Goal: Communication & Community: Participate in discussion

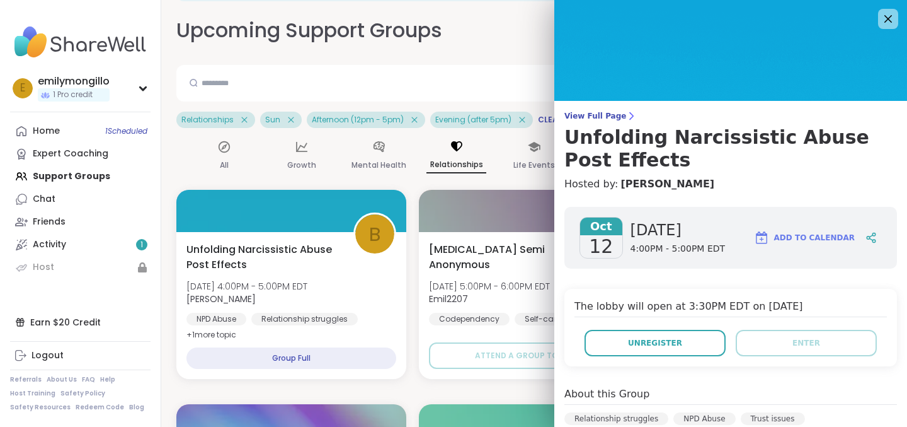
scroll to position [76, 0]
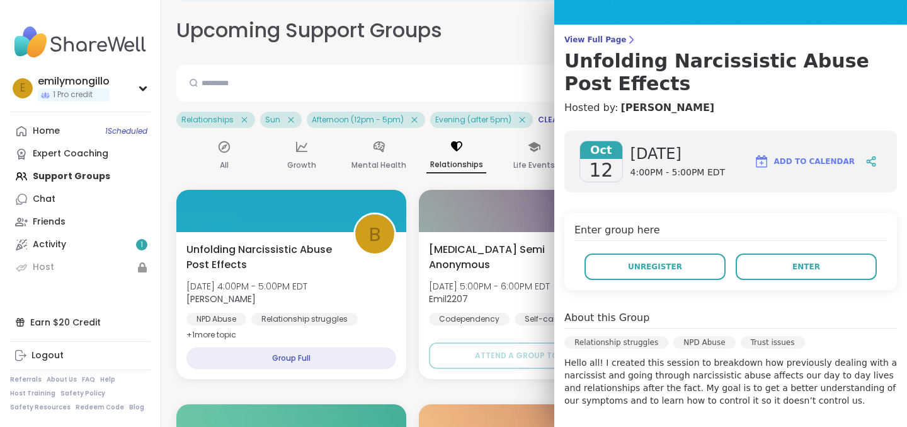
click at [712, 156] on span "[DATE]" at bounding box center [678, 154] width 95 height 20
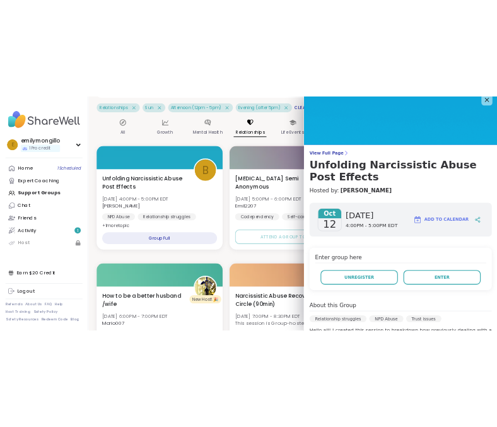
scroll to position [0, 0]
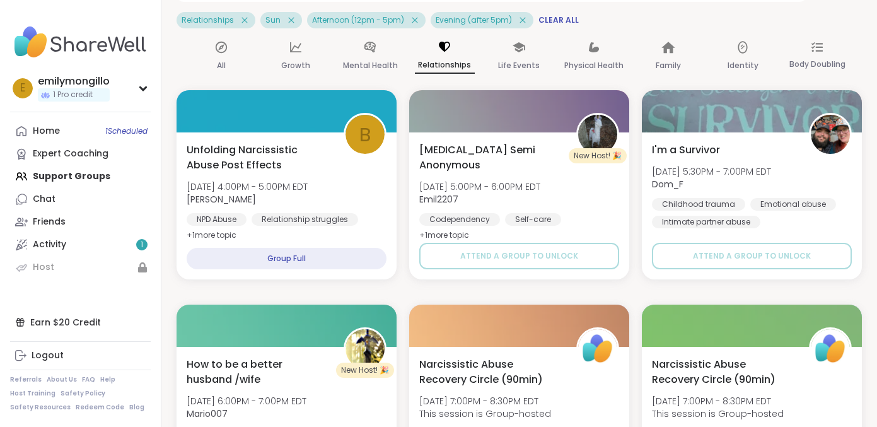
drag, startPoint x: 14, startPoint y: 67, endPoint x: 23, endPoint y: 67, distance: 8.2
click at [23, 67] on nav "e emilymongillo 1 Pro credit Profile Membership Settings Help Home 1 Scheduled …" at bounding box center [80, 213] width 161 height 427
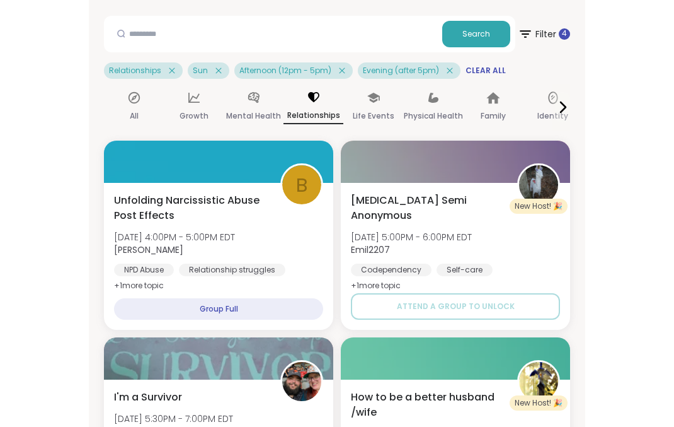
scroll to position [175, 0]
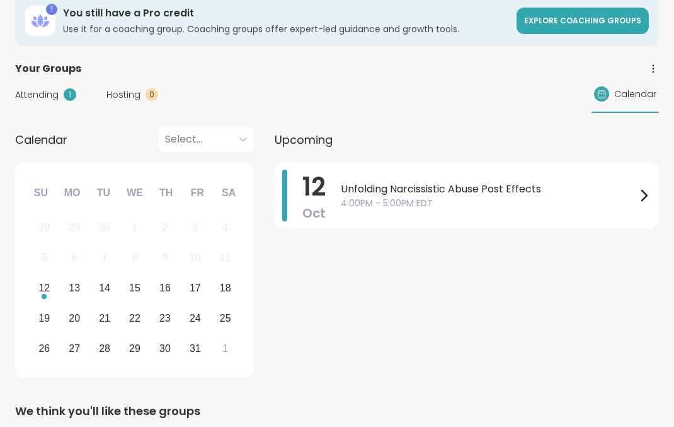
scroll to position [86, 0]
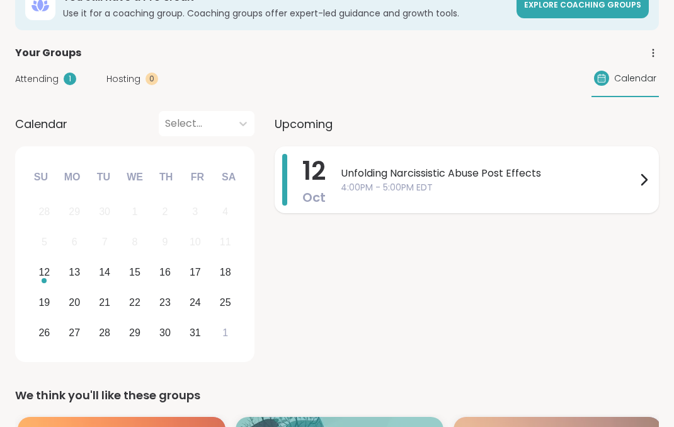
click at [439, 170] on span "Unfolding Narcissistic Abuse Post Effects" at bounding box center [489, 173] width 296 height 15
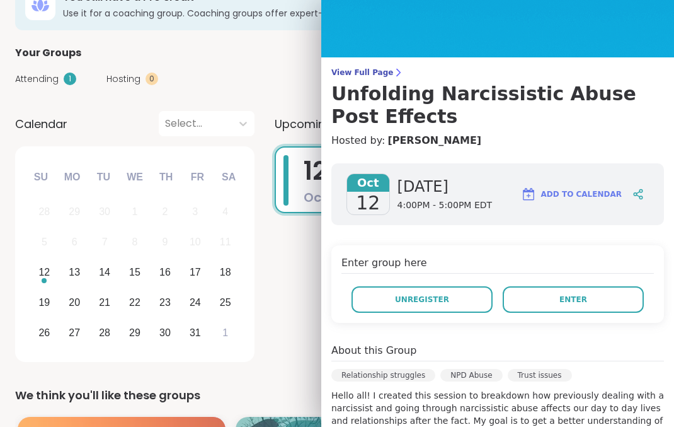
scroll to position [45, 0]
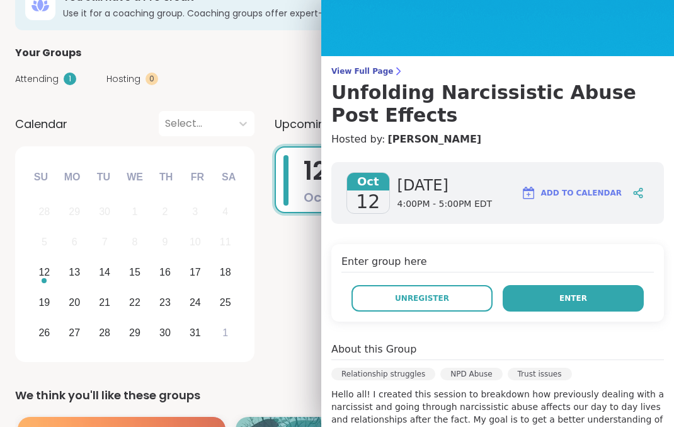
click at [565, 286] on button "Enter" at bounding box center [573, 298] width 141 height 26
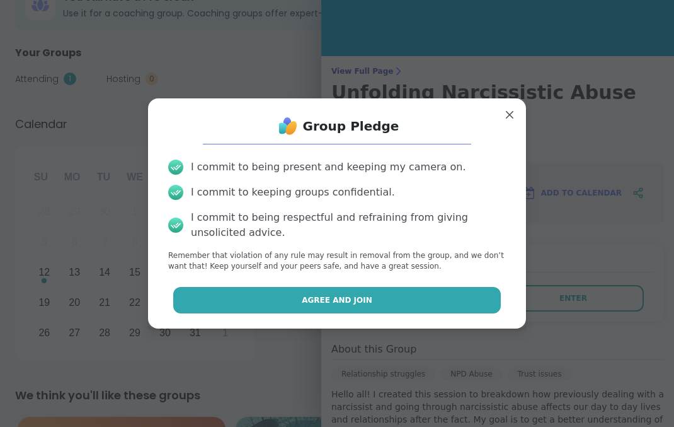
click at [458, 308] on button "Agree and Join" at bounding box center [337, 300] width 328 height 26
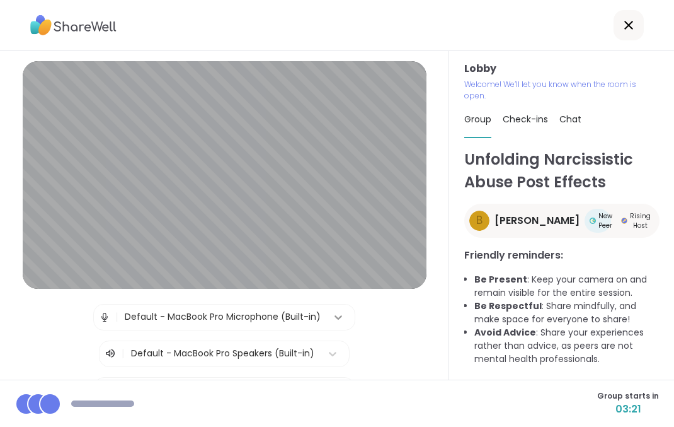
click at [330, 314] on div at bounding box center [338, 317] width 23 height 23
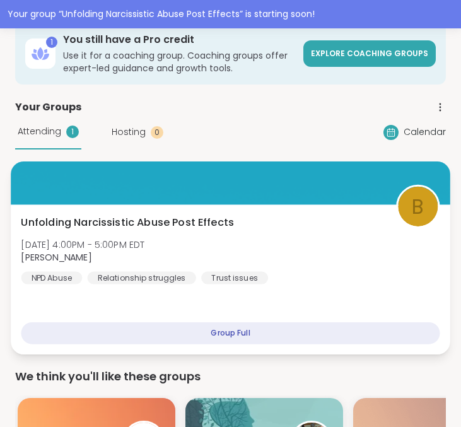
click at [195, 308] on div "Unfolding Narcissistic Abuse Post Effects Sun, Oct 12 | 4:00PM - 5:00PM EDT bre…" at bounding box center [230, 280] width 439 height 150
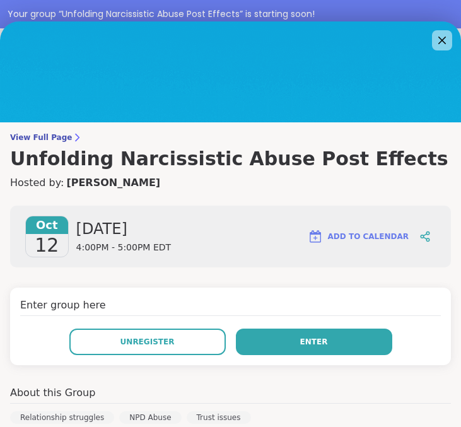
click at [299, 335] on button "Enter" at bounding box center [314, 341] width 156 height 26
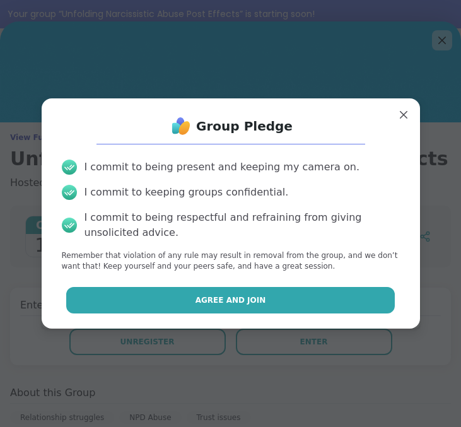
click at [249, 300] on span "Agree and Join" at bounding box center [230, 299] width 71 height 11
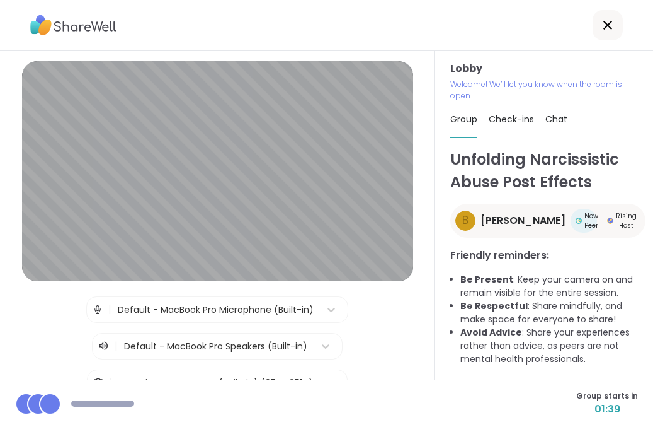
scroll to position [120, 0]
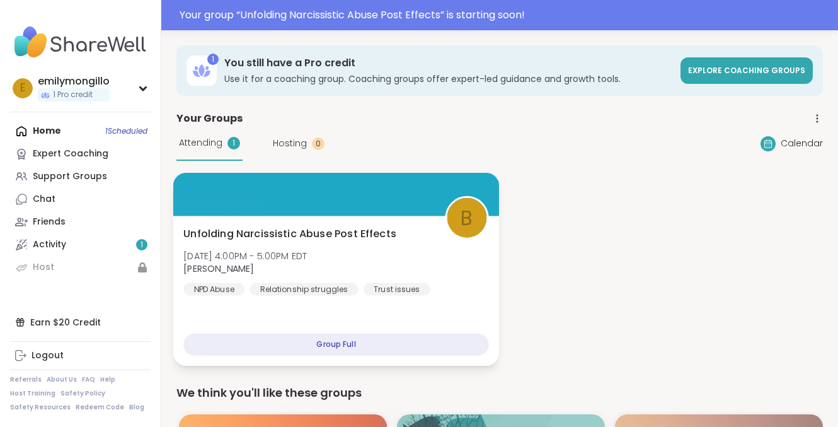
click at [302, 227] on span "Unfolding Narcissistic Abuse Post Effects" at bounding box center [289, 233] width 213 height 15
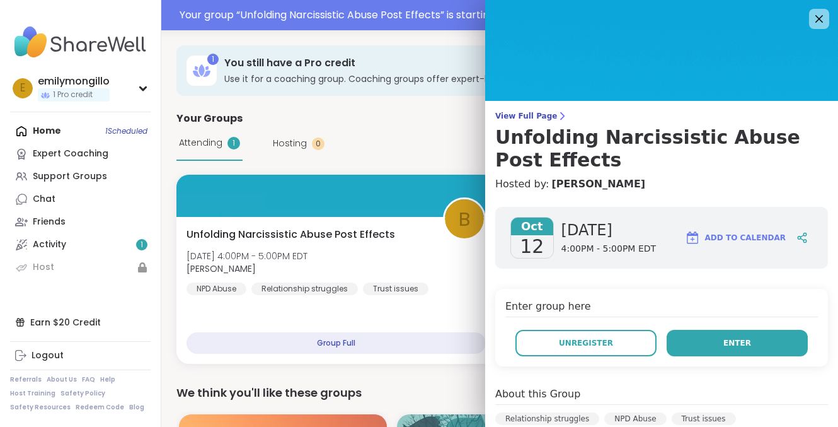
click at [460, 337] on button "Enter" at bounding box center [737, 343] width 141 height 26
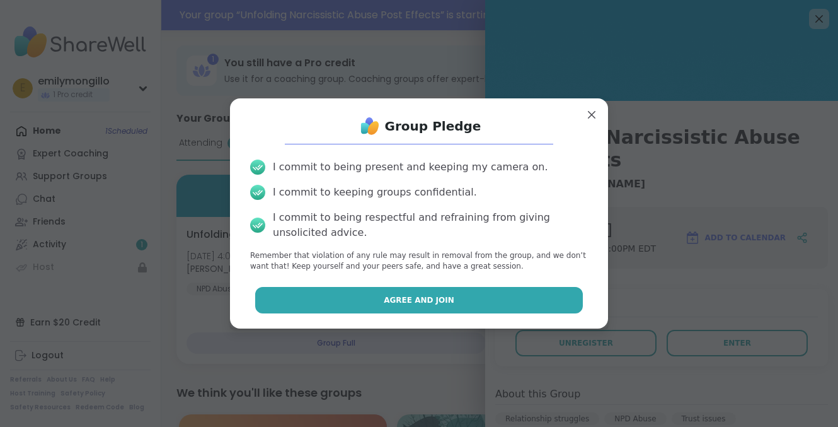
click at [460, 306] on button "Agree and Join" at bounding box center [419, 300] width 328 height 26
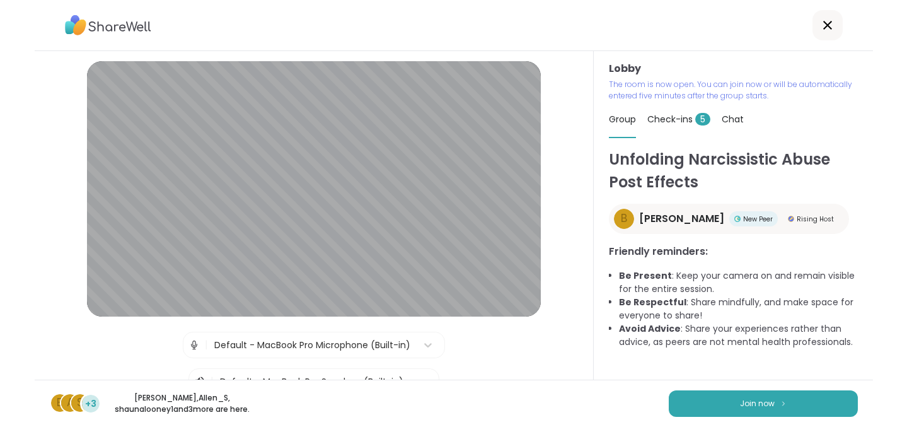
scroll to position [64, 0]
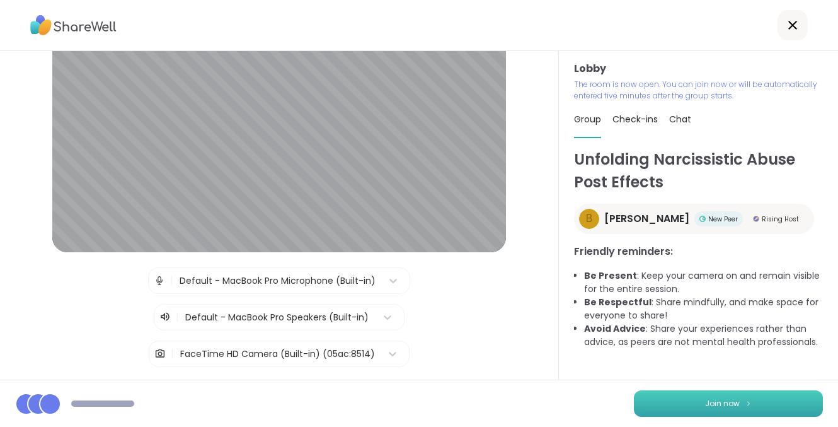
click at [460, 403] on img at bounding box center [749, 403] width 8 height 7
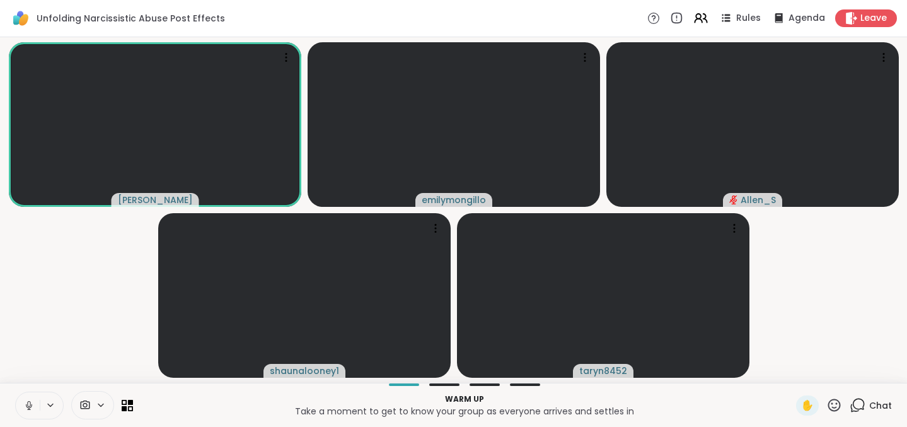
click at [93, 406] on span at bounding box center [84, 405] width 24 height 12
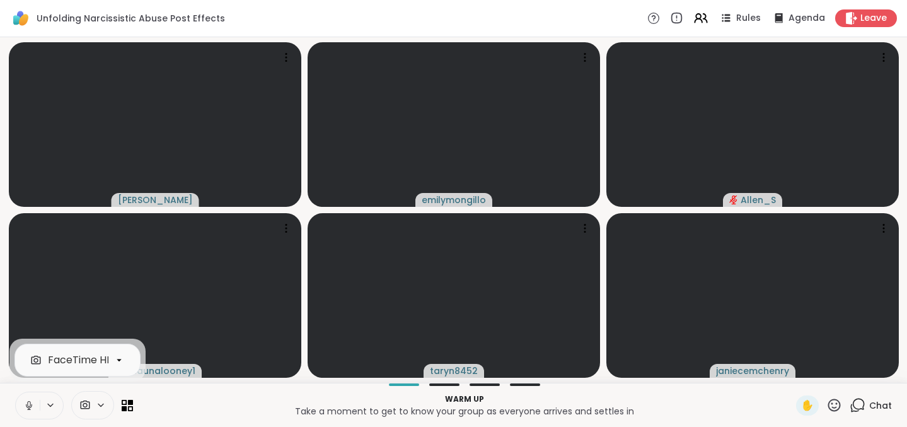
click at [32, 403] on icon at bounding box center [28, 405] width 11 height 11
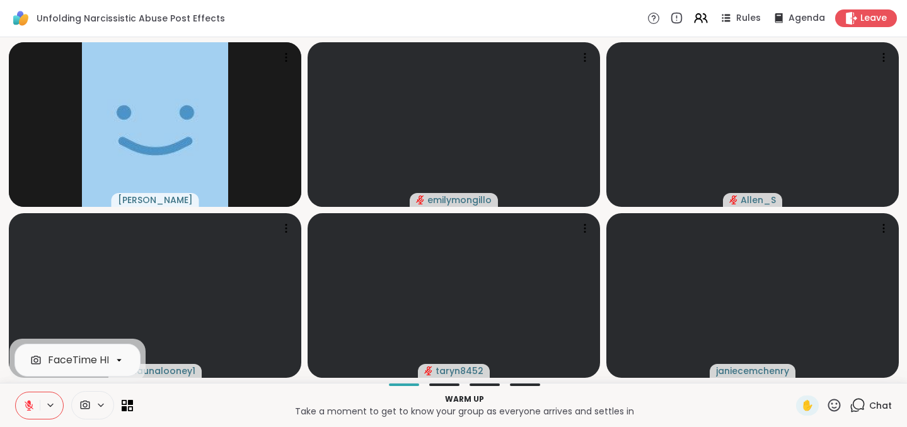
click at [54, 404] on icon at bounding box center [50, 405] width 10 height 11
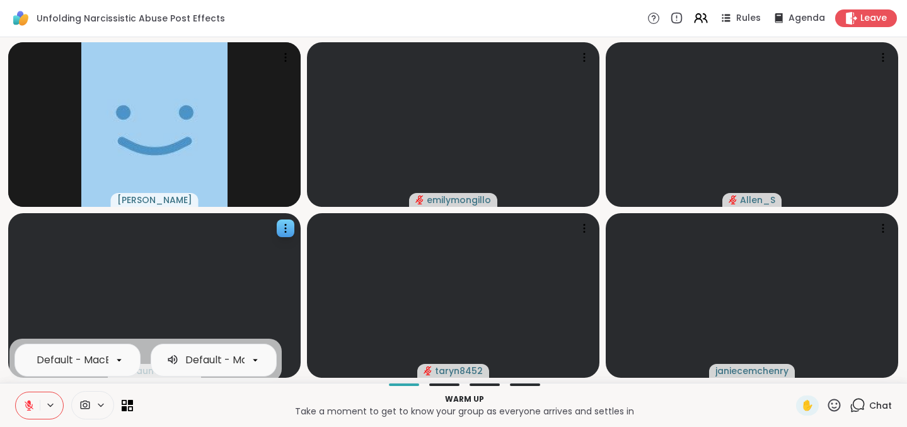
drag, startPoint x: 49, startPoint y: 404, endPoint x: 143, endPoint y: 326, distance: 122.2
click at [49, 404] on icon at bounding box center [50, 404] width 5 height 3
click at [103, 405] on icon at bounding box center [101, 405] width 10 height 11
click at [130, 406] on icon at bounding box center [127, 405] width 11 height 11
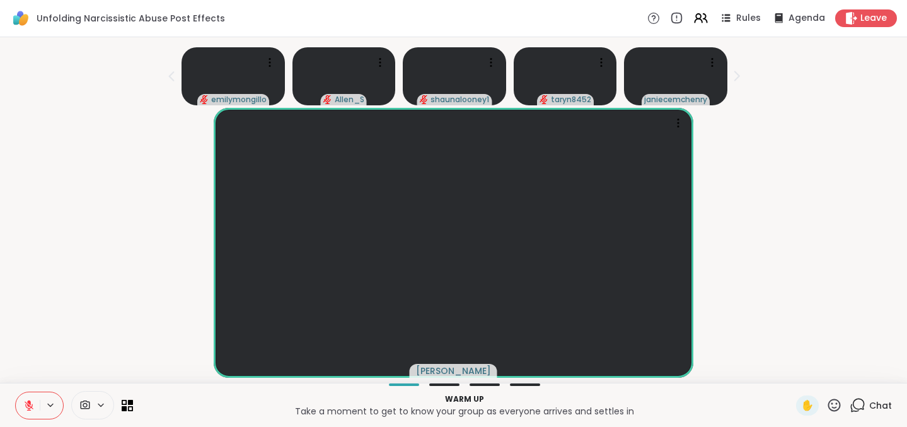
click at [101, 403] on icon at bounding box center [101, 405] width 10 height 11
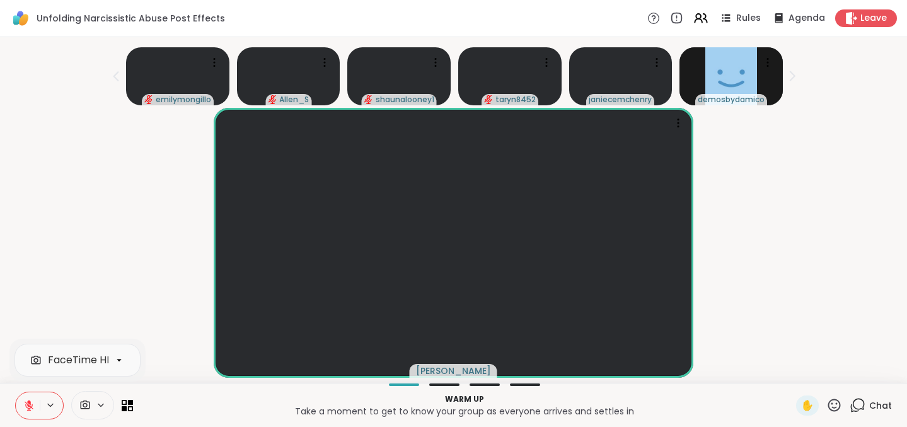
click at [90, 402] on icon at bounding box center [84, 405] width 11 height 12
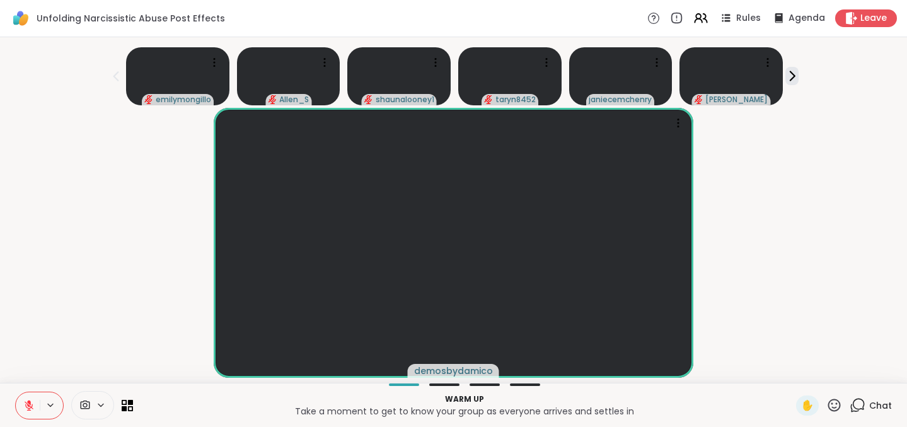
click at [460, 405] on span "Chat" at bounding box center [880, 405] width 23 height 13
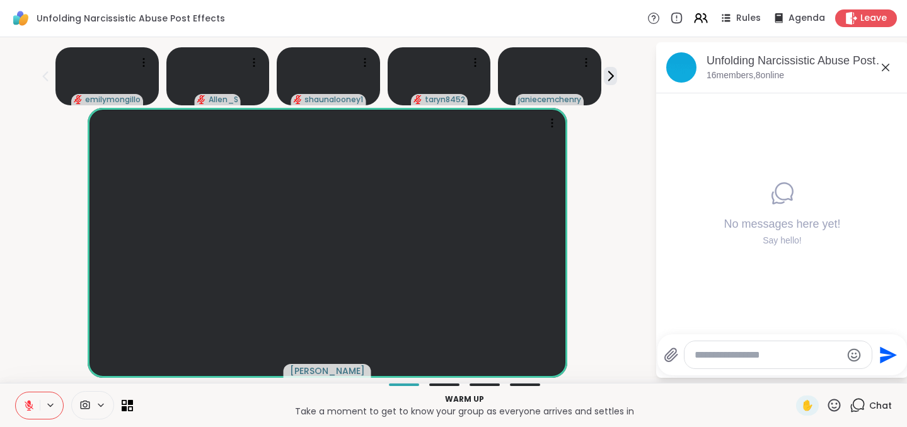
click at [460, 405] on span "Chat" at bounding box center [880, 405] width 23 height 13
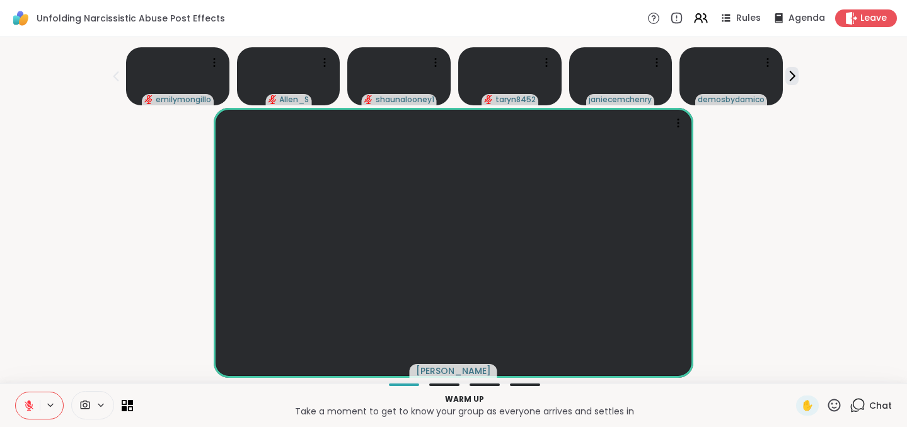
click at [460, 399] on div "Chat" at bounding box center [870, 405] width 42 height 20
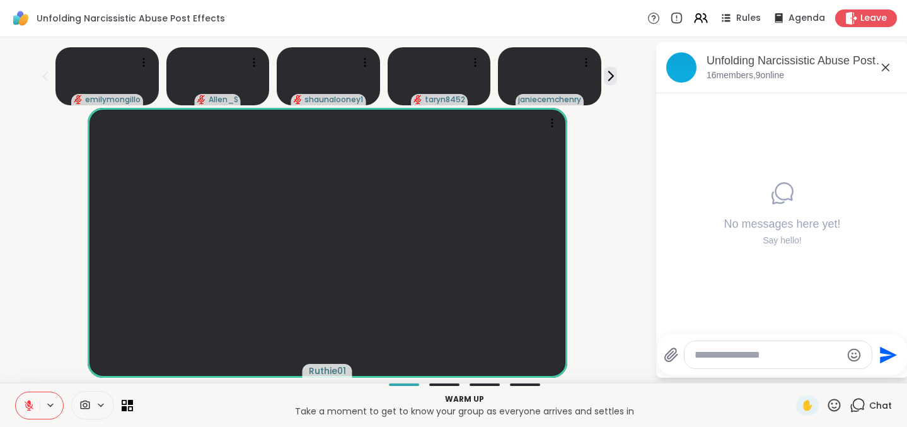
click at [460, 359] on textarea "Type your message" at bounding box center [767, 354] width 147 height 13
click at [460, 354] on textarea "Type your message" at bounding box center [767, 354] width 147 height 13
click at [460, 355] on textarea "**********" at bounding box center [767, 354] width 147 height 13
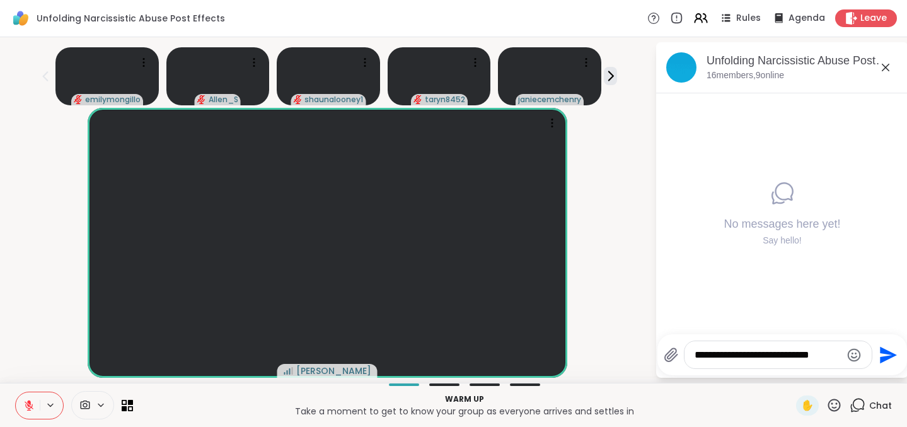
click at [460, 355] on textarea "**********" at bounding box center [767, 354] width 147 height 13
click at [460, 356] on textarea "**********" at bounding box center [769, 354] width 147 height 13
click at [460, 360] on textarea "**********" at bounding box center [769, 354] width 147 height 13
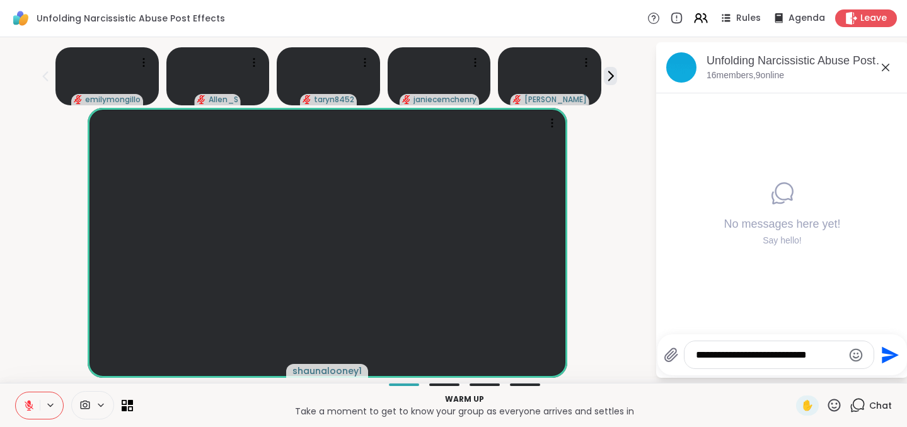
click at [460, 360] on textarea "**********" at bounding box center [769, 354] width 147 height 13
click at [460, 356] on textarea "**********" at bounding box center [769, 354] width 147 height 13
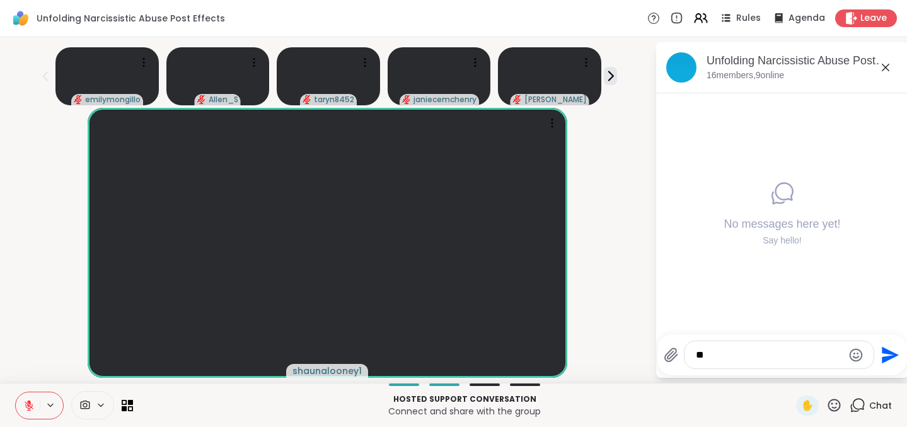
type textarea "*"
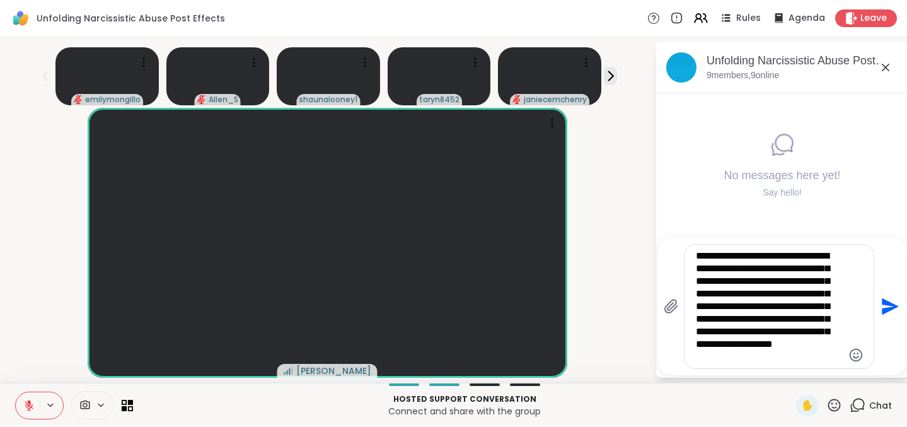
click at [460, 354] on textarea "**********" at bounding box center [769, 306] width 147 height 113
type textarea "**********"
click at [460, 23] on icon at bounding box center [777, 18] width 16 height 16
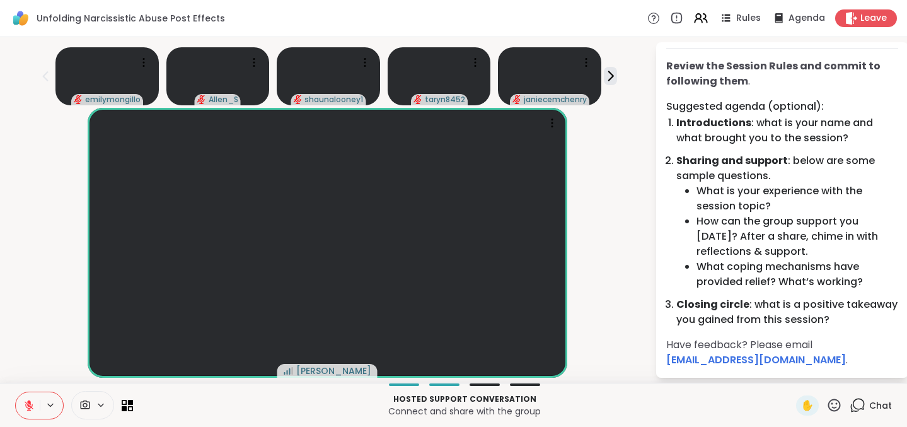
scroll to position [0, 0]
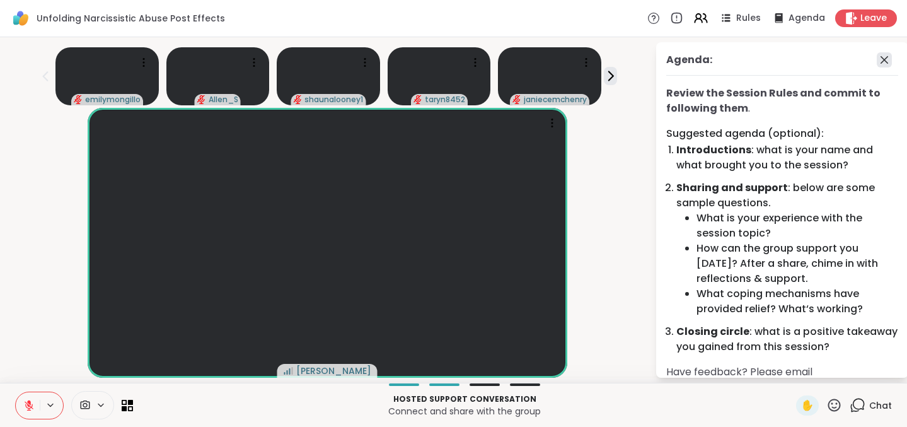
click at [460, 66] on icon at bounding box center [884, 59] width 15 height 15
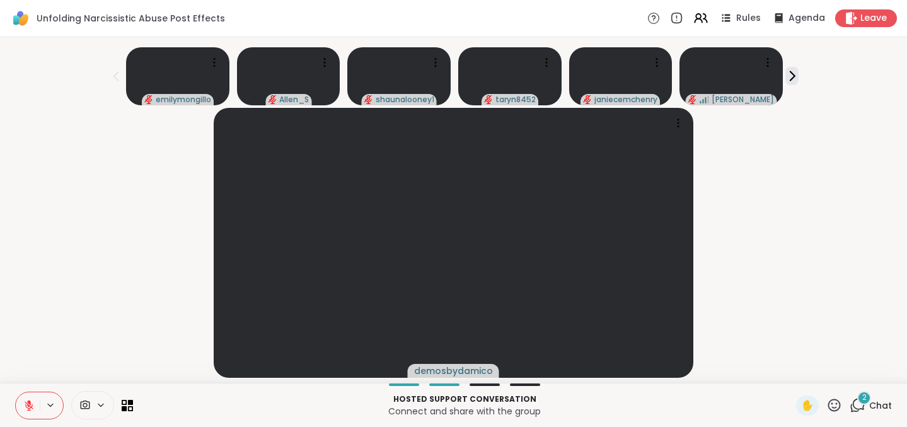
click at [460, 396] on div "2 Chat" at bounding box center [870, 405] width 42 height 20
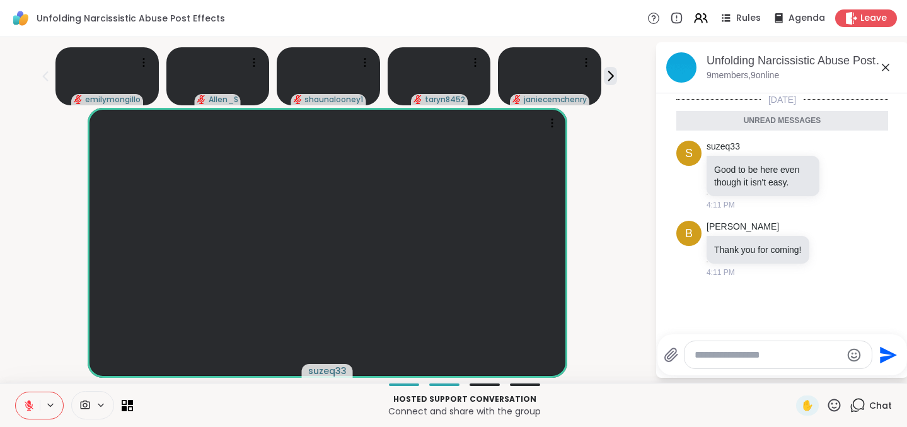
click at [460, 71] on icon at bounding box center [885, 67] width 15 height 15
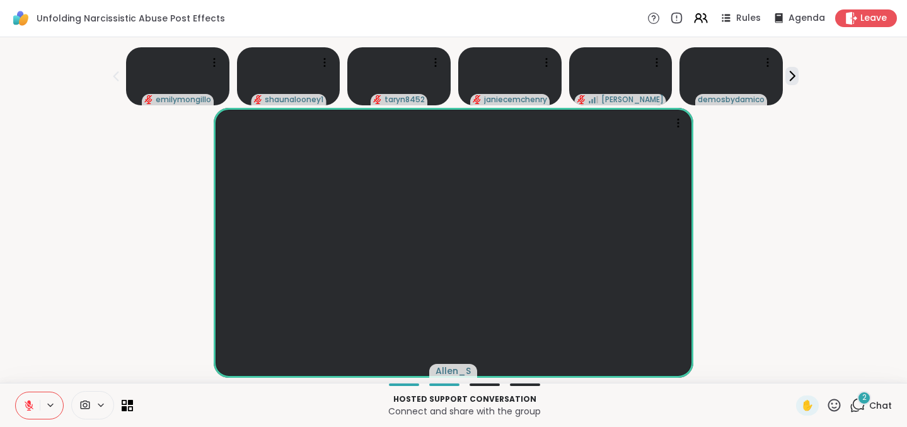
click at [460, 396] on div "2" at bounding box center [864, 398] width 14 height 14
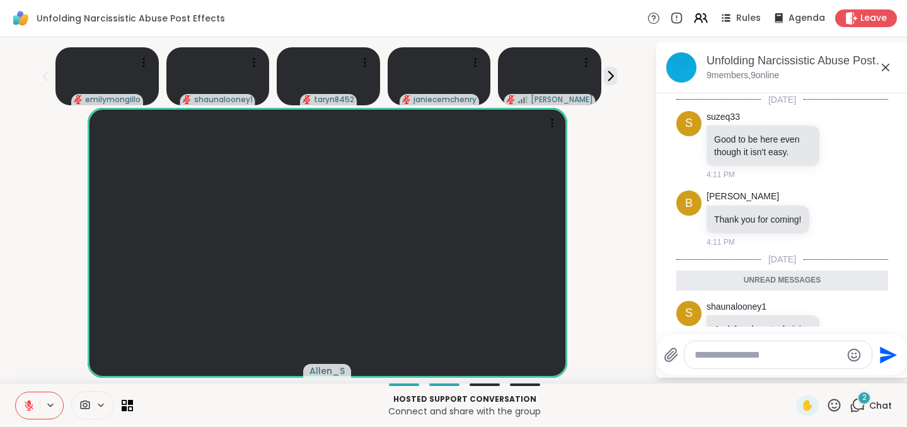
scroll to position [129, 0]
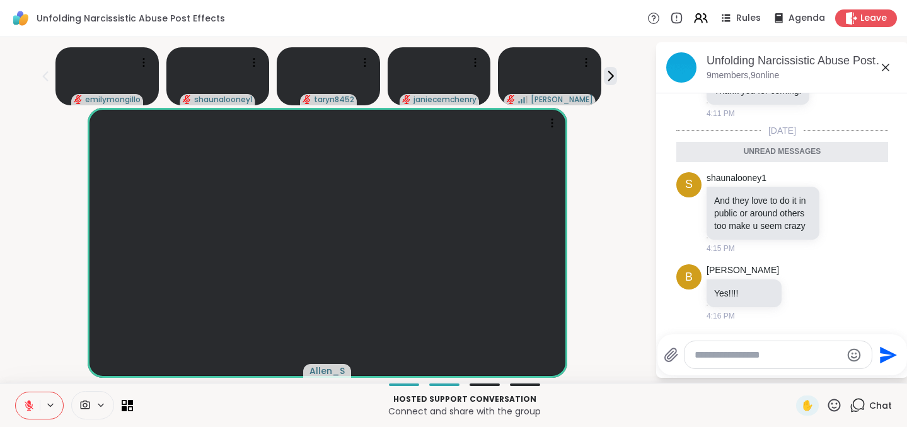
click at [460, 69] on icon at bounding box center [885, 67] width 15 height 15
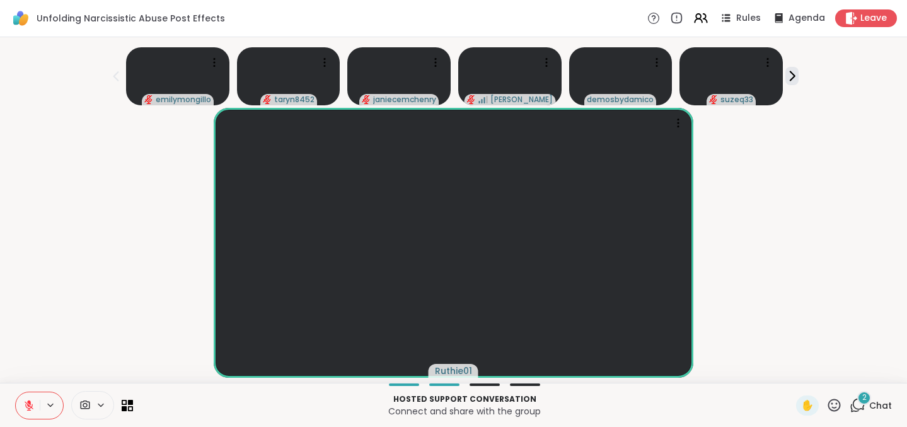
click at [460, 411] on div "2 Chat" at bounding box center [870, 405] width 42 height 20
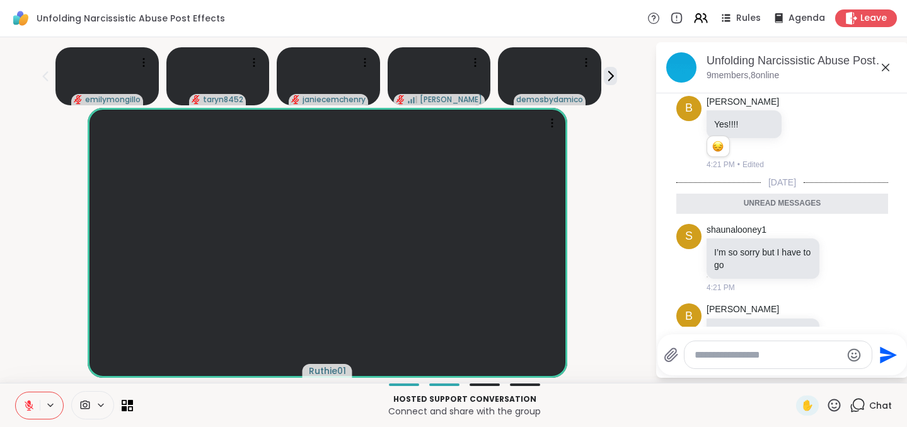
scroll to position [342, 0]
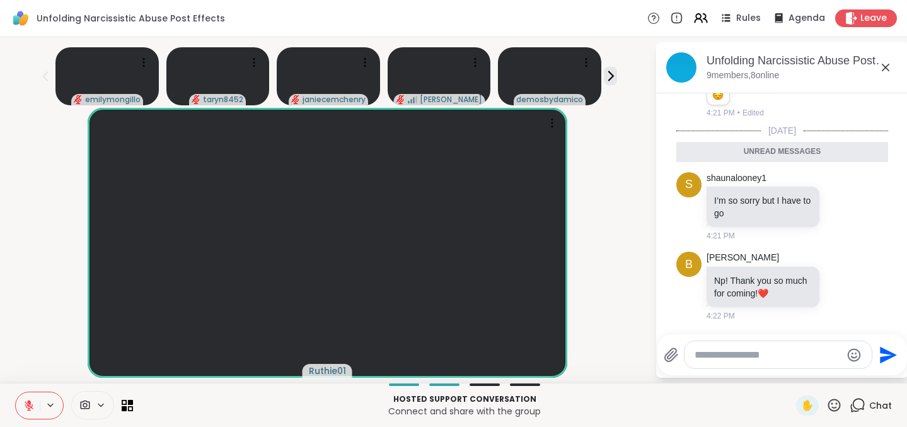
click at [460, 66] on icon at bounding box center [885, 67] width 15 height 15
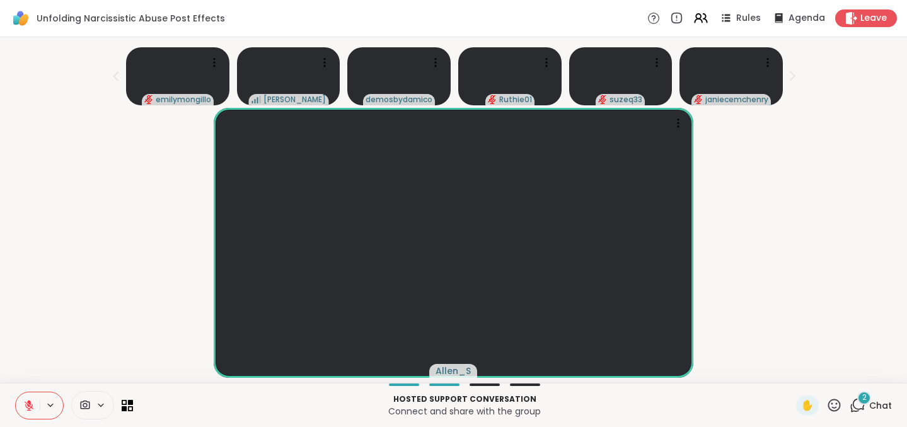
click at [460, 410] on icon at bounding box center [857, 405] width 16 height 16
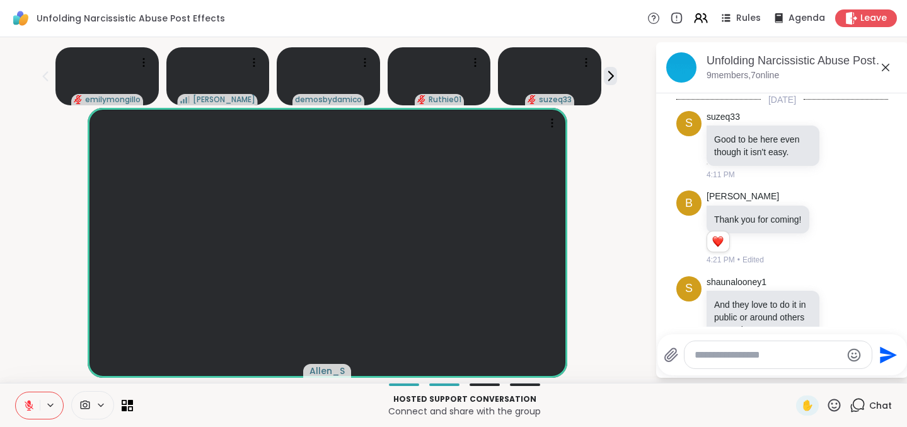
scroll to position [502, 0]
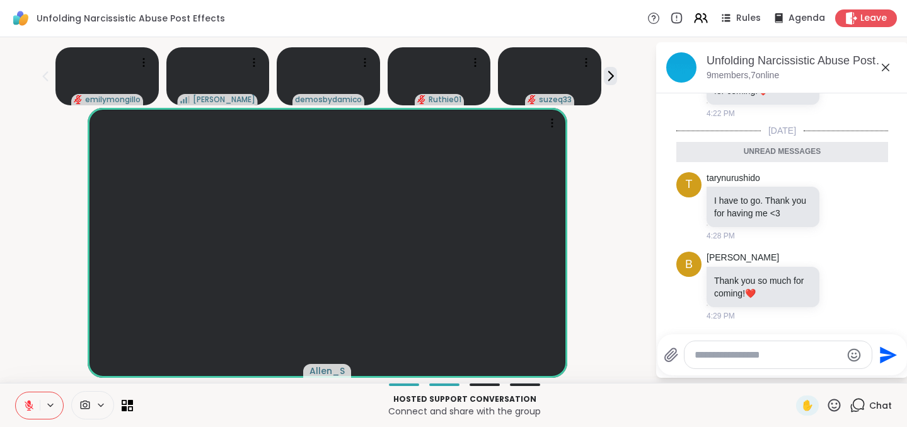
click at [460, 60] on icon at bounding box center [885, 67] width 15 height 15
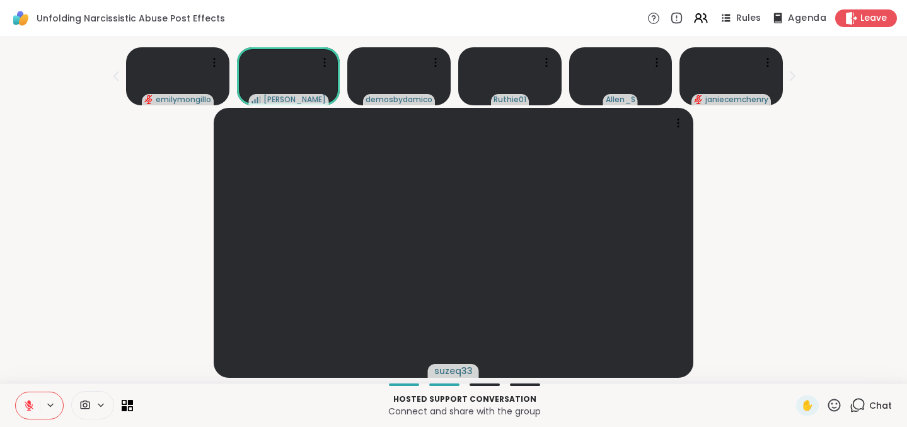
click at [460, 14] on span "Agenda" at bounding box center [807, 18] width 38 height 13
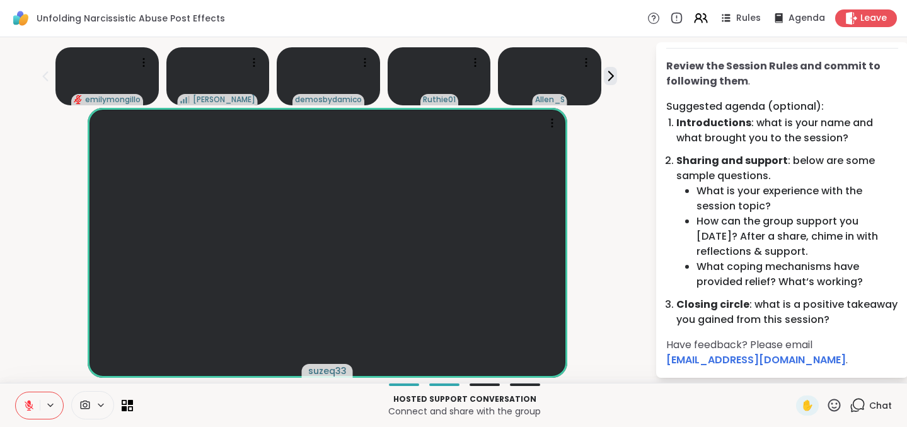
scroll to position [0, 0]
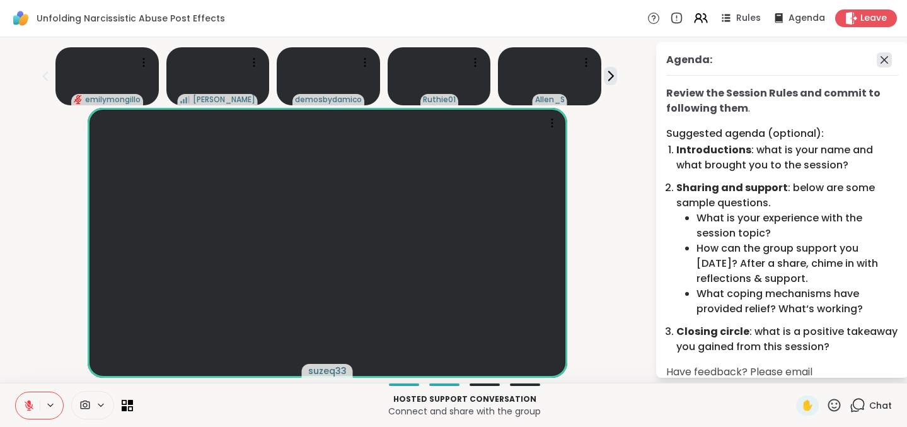
click at [460, 64] on icon at bounding box center [884, 59] width 15 height 15
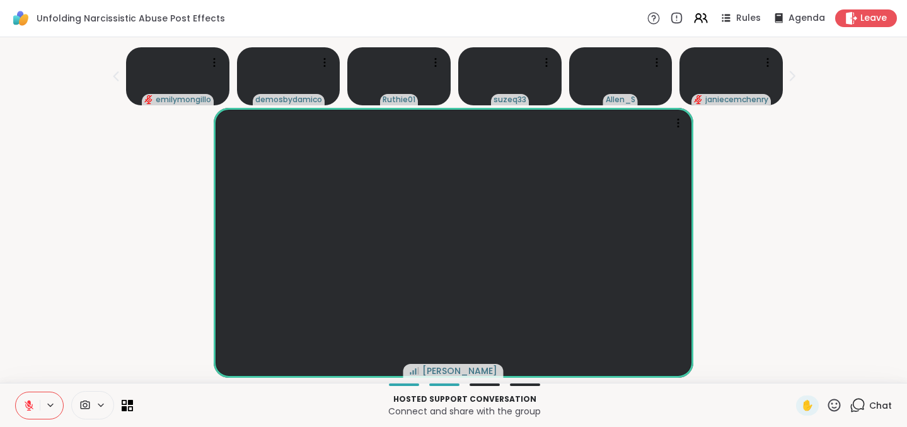
click at [460, 18] on icon at bounding box center [653, 17] width 13 height 13
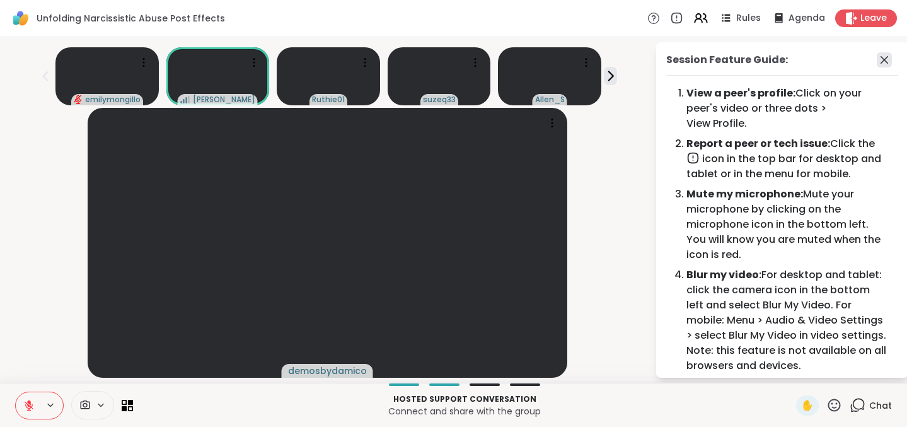
click at [460, 60] on icon at bounding box center [884, 59] width 15 height 15
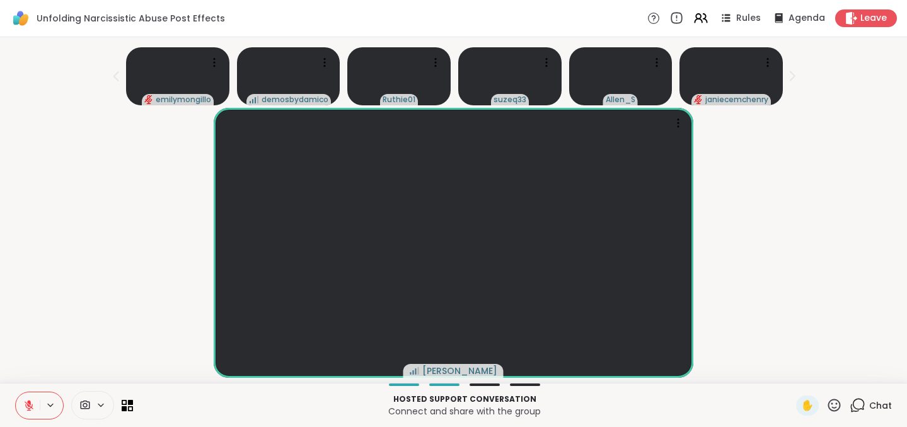
click at [460, 14] on icon at bounding box center [676, 18] width 11 height 11
click at [460, 25] on icon at bounding box center [701, 18] width 16 height 16
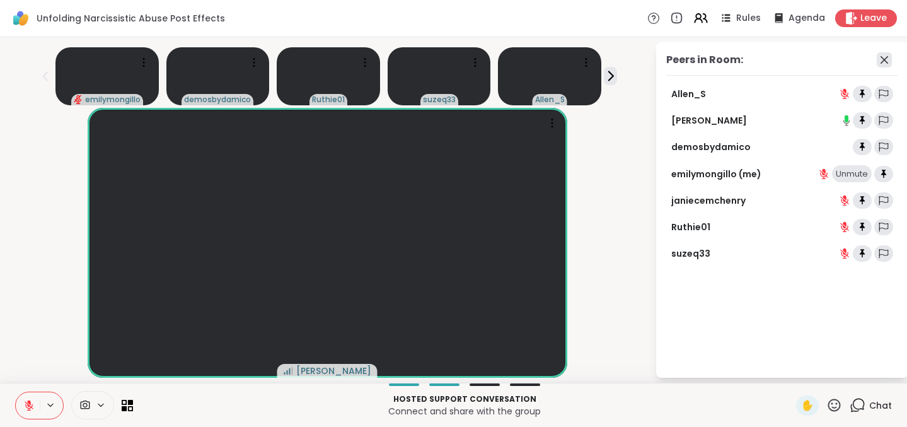
click at [460, 62] on icon at bounding box center [884, 60] width 8 height 8
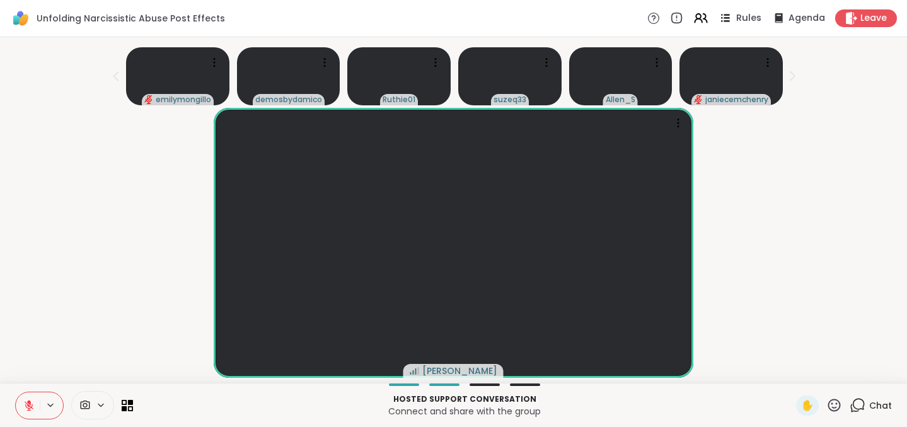
click at [460, 18] on span "Rules" at bounding box center [749, 18] width 26 height 13
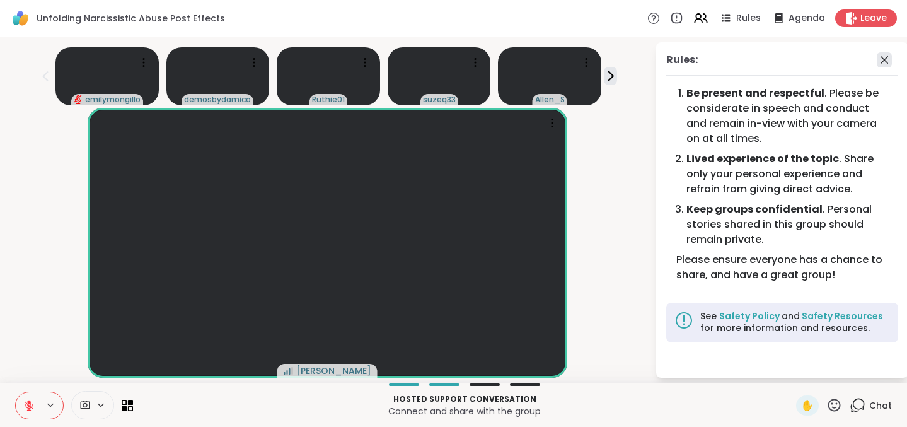
click at [460, 60] on icon at bounding box center [884, 59] width 15 height 15
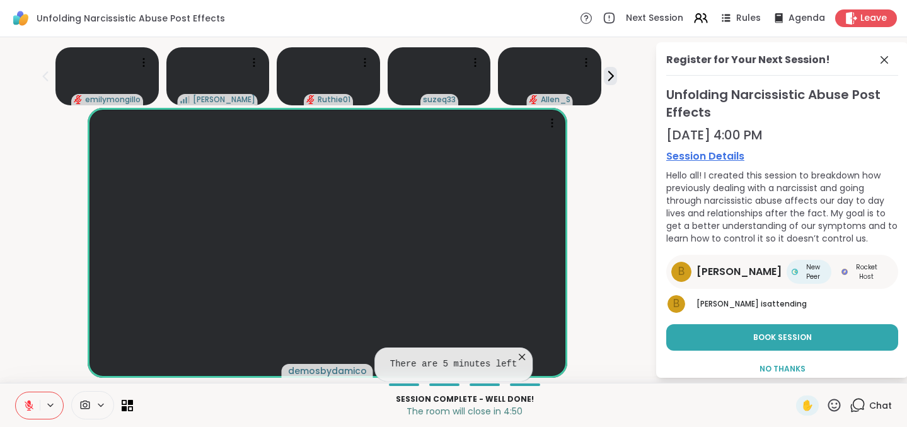
scroll to position [11, 0]
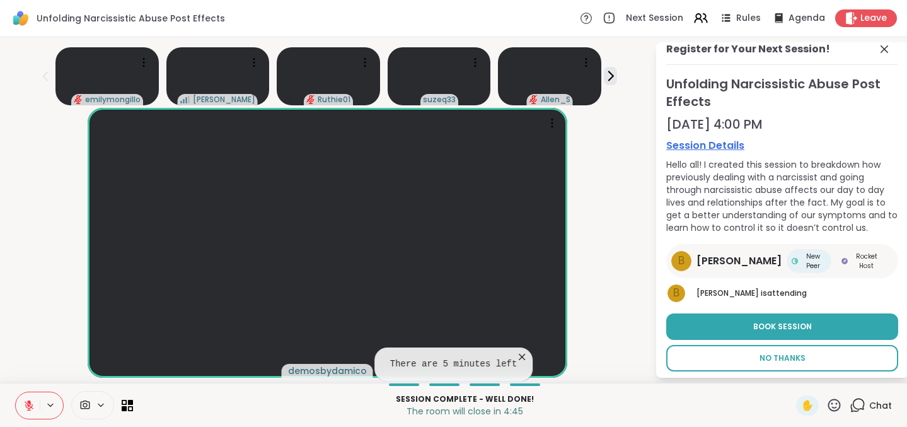
click at [460, 352] on span "No Thanks" at bounding box center [782, 357] width 46 height 11
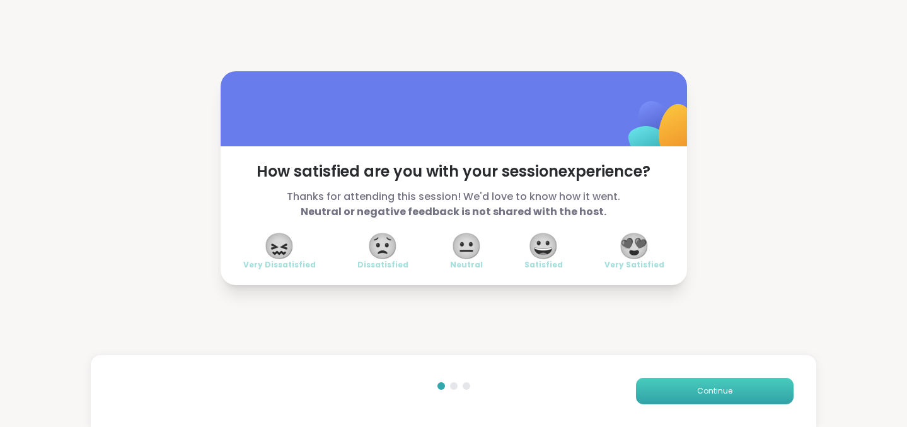
click at [460, 394] on button "Continue" at bounding box center [715, 390] width 158 height 26
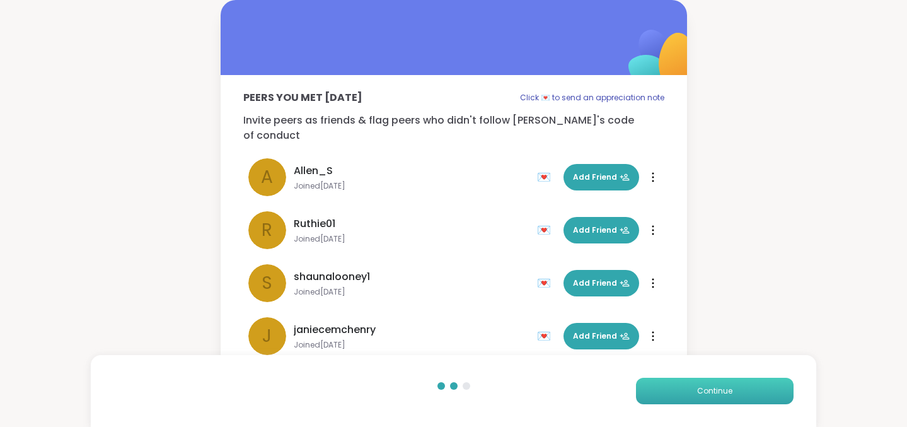
click at [460, 393] on button "Continue" at bounding box center [715, 390] width 158 height 26
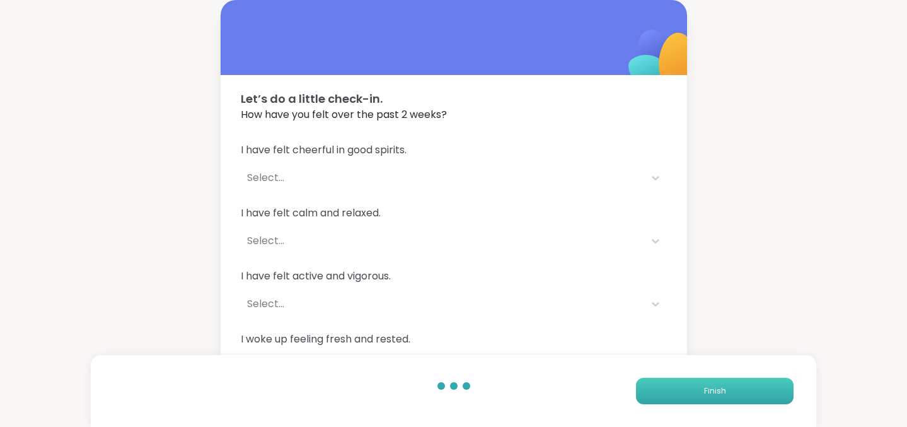
click at [460, 393] on button "Finish" at bounding box center [715, 390] width 158 height 26
